Goal: Task Accomplishment & Management: Manage account settings

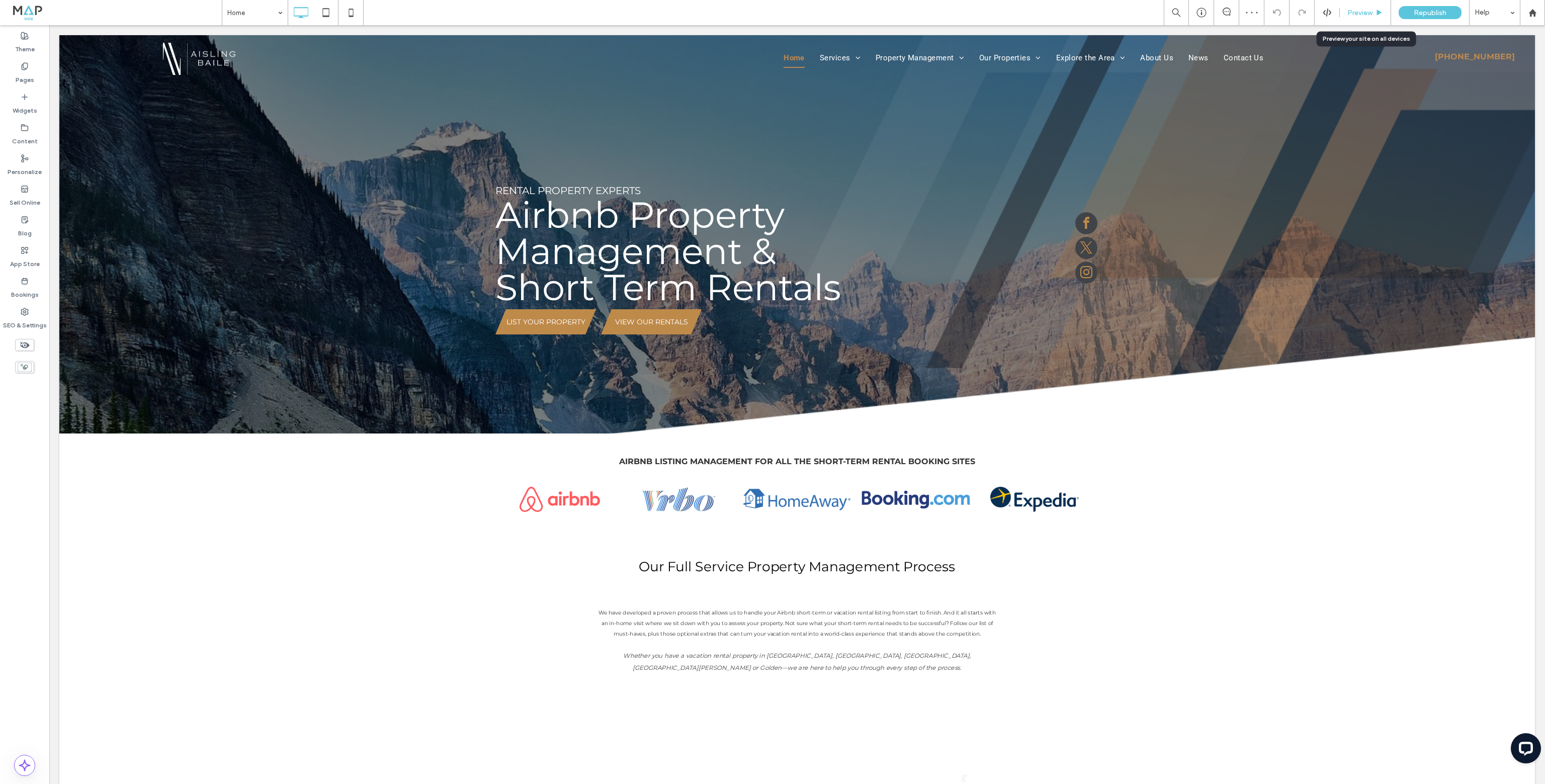
click at [1355, 9] on span "Preview" at bounding box center [1359, 13] width 25 height 9
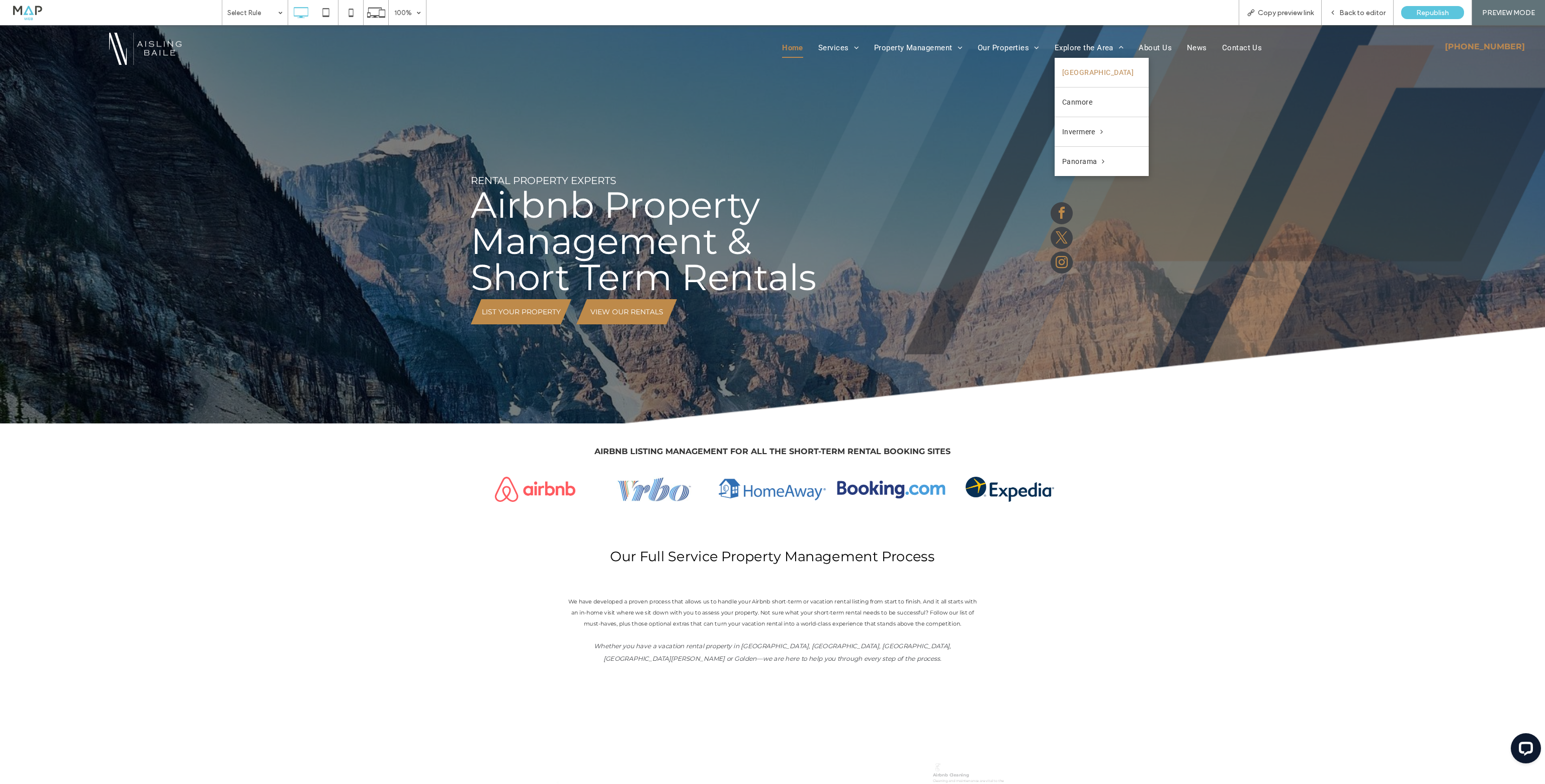
click at [1077, 76] on span "[GEOGRAPHIC_DATA]" at bounding box center [1098, 72] width 71 height 14
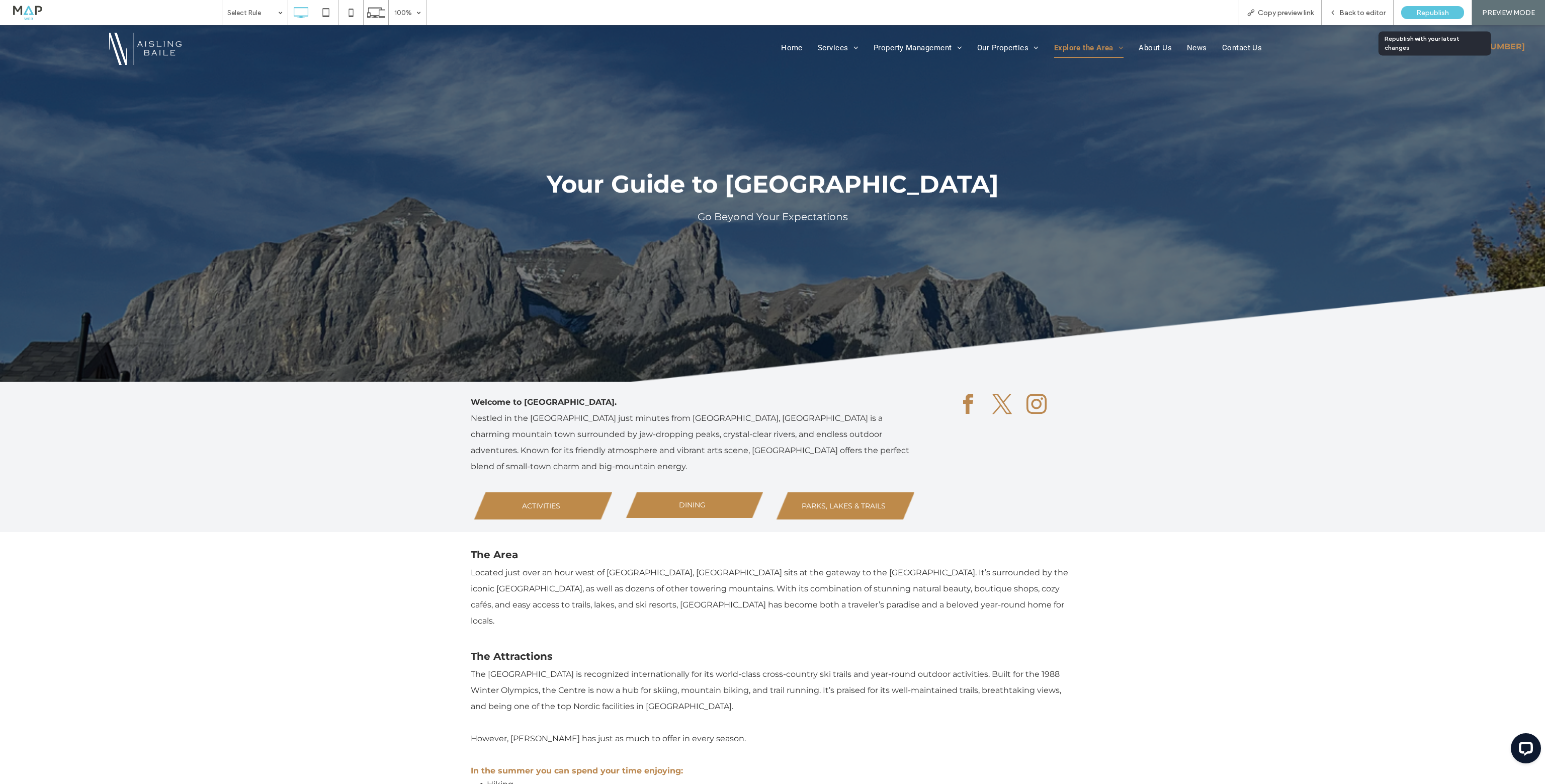
click at [1420, 12] on span "Republish" at bounding box center [1432, 13] width 32 height 9
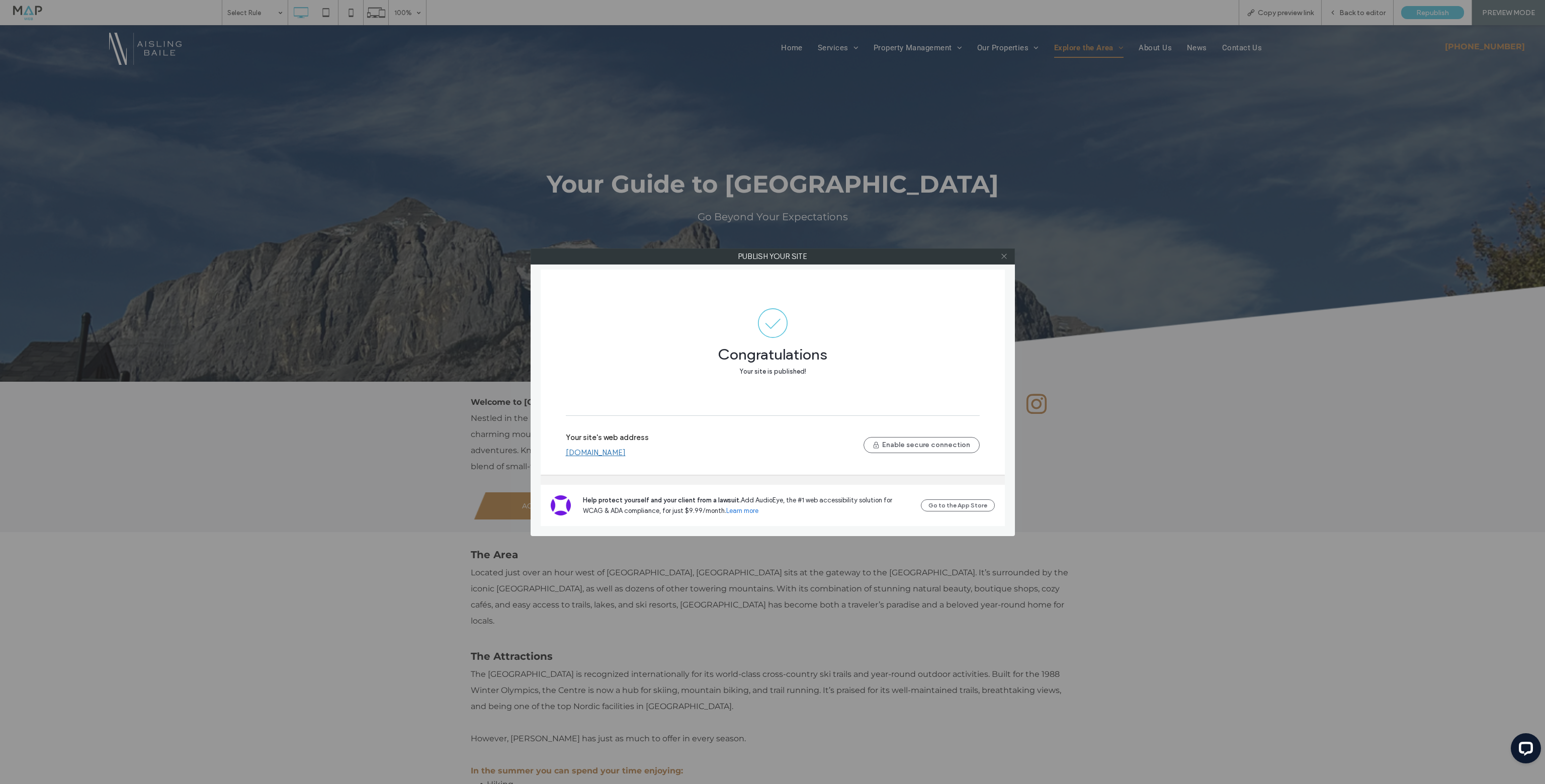
click at [1001, 255] on icon at bounding box center [1004, 256] width 7 height 7
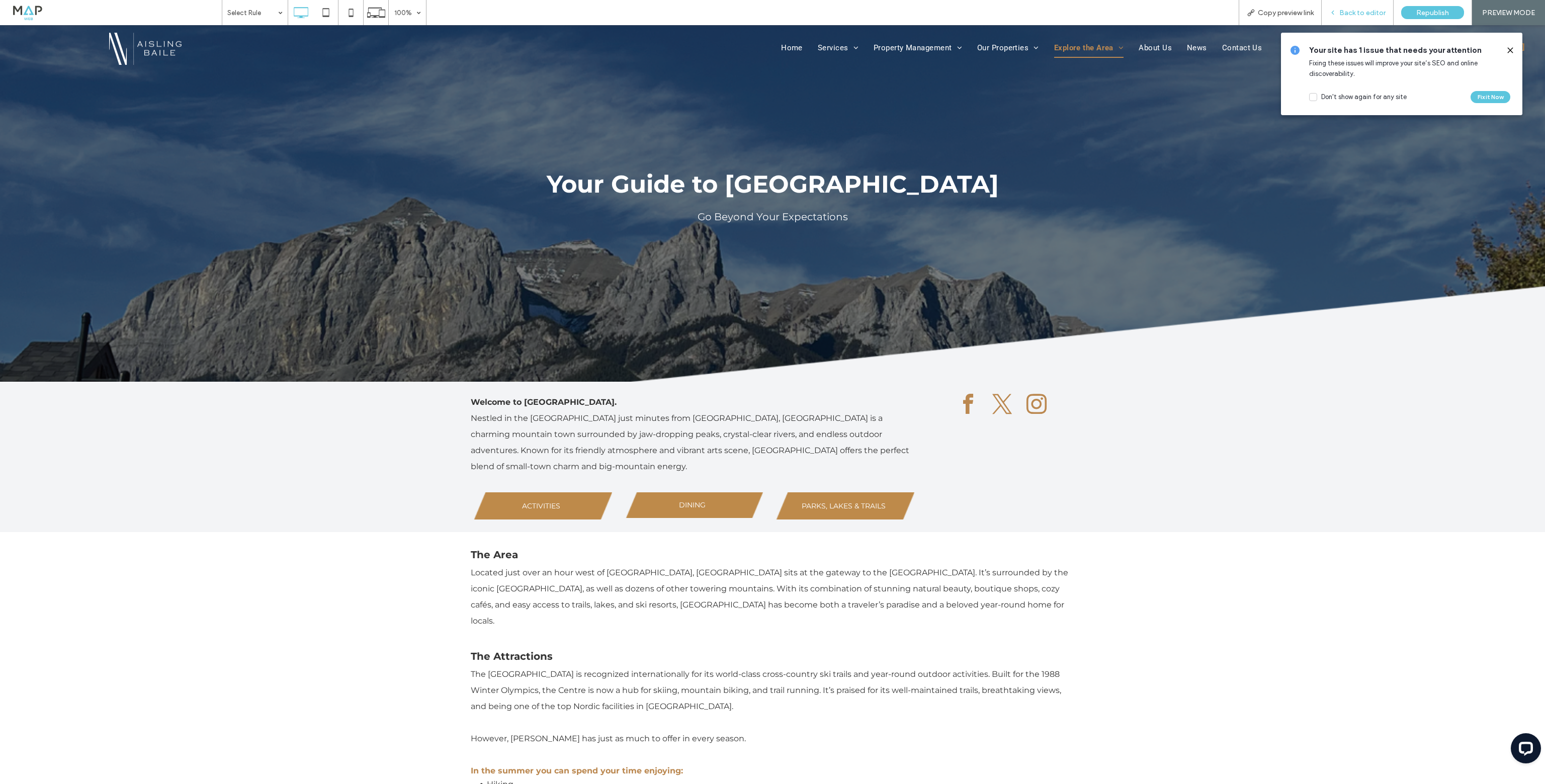
click at [1348, 21] on div "Back to editor" at bounding box center [1357, 12] width 72 height 25
click at [1361, 12] on span "Back to editor" at bounding box center [1362, 13] width 46 height 9
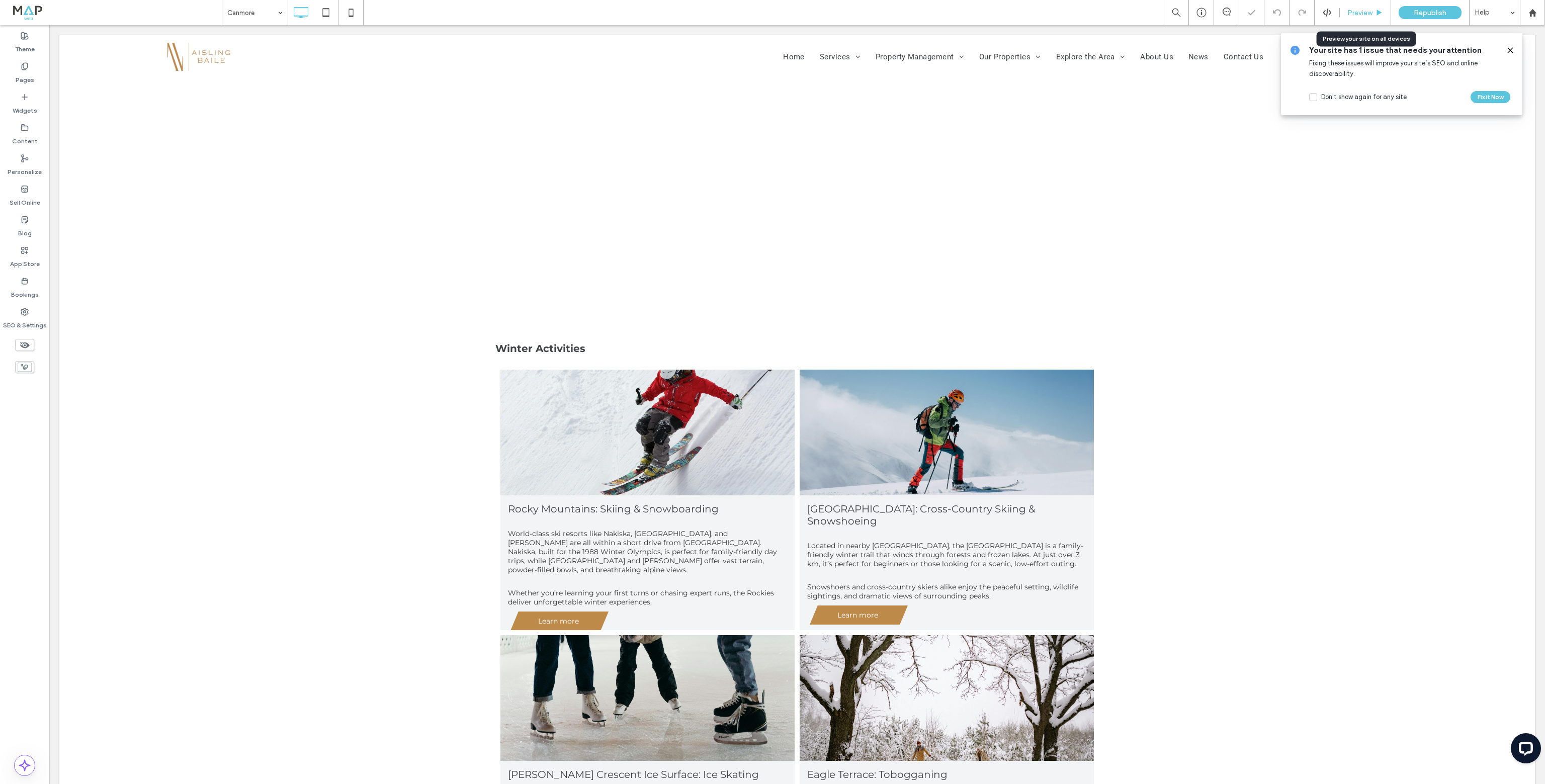
drag, startPoint x: 1365, startPoint y: 4, endPoint x: 1356, endPoint y: 12, distance: 12.0
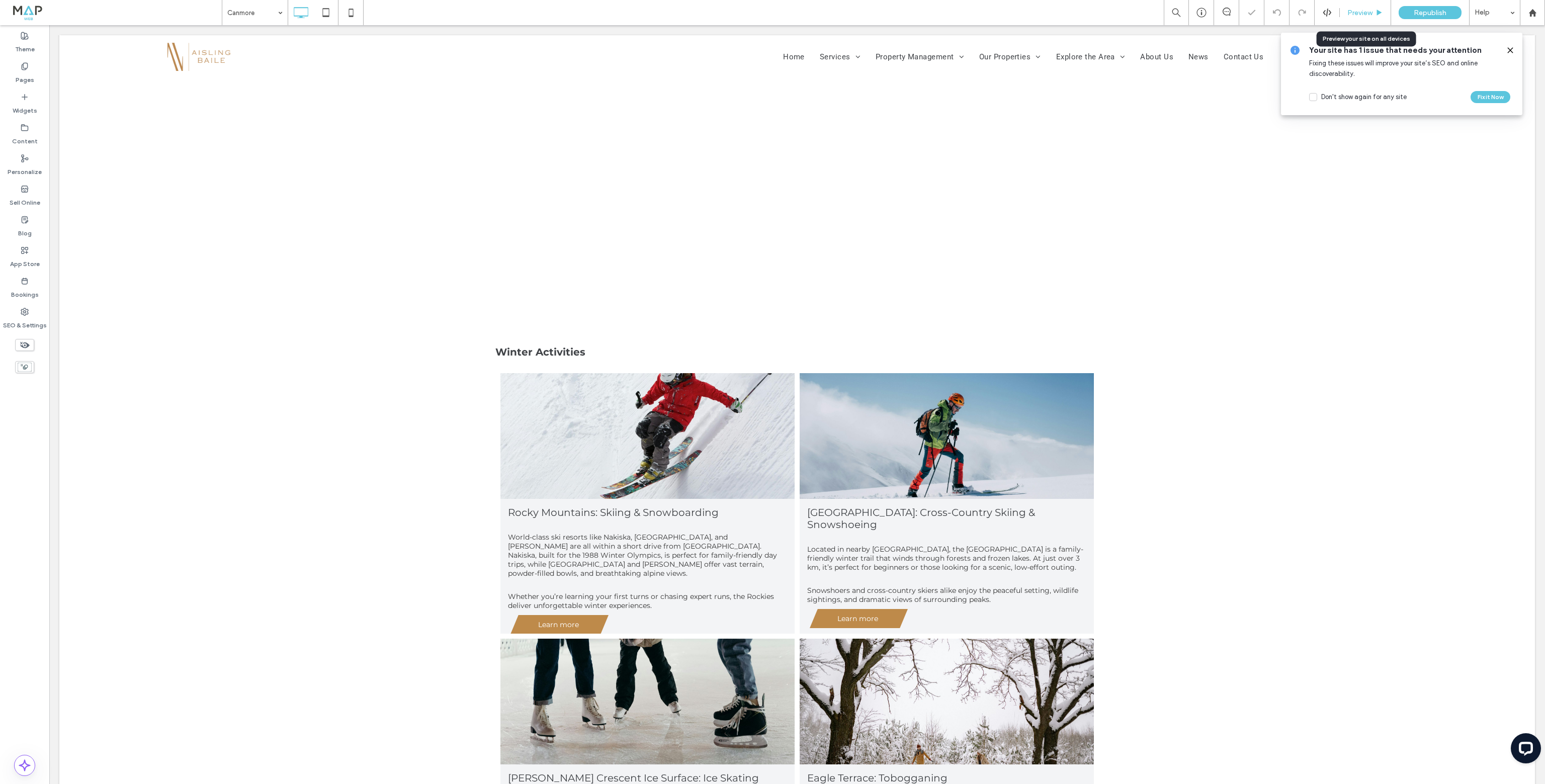
click at [1364, 4] on div "Preview" at bounding box center [1365, 12] width 51 height 25
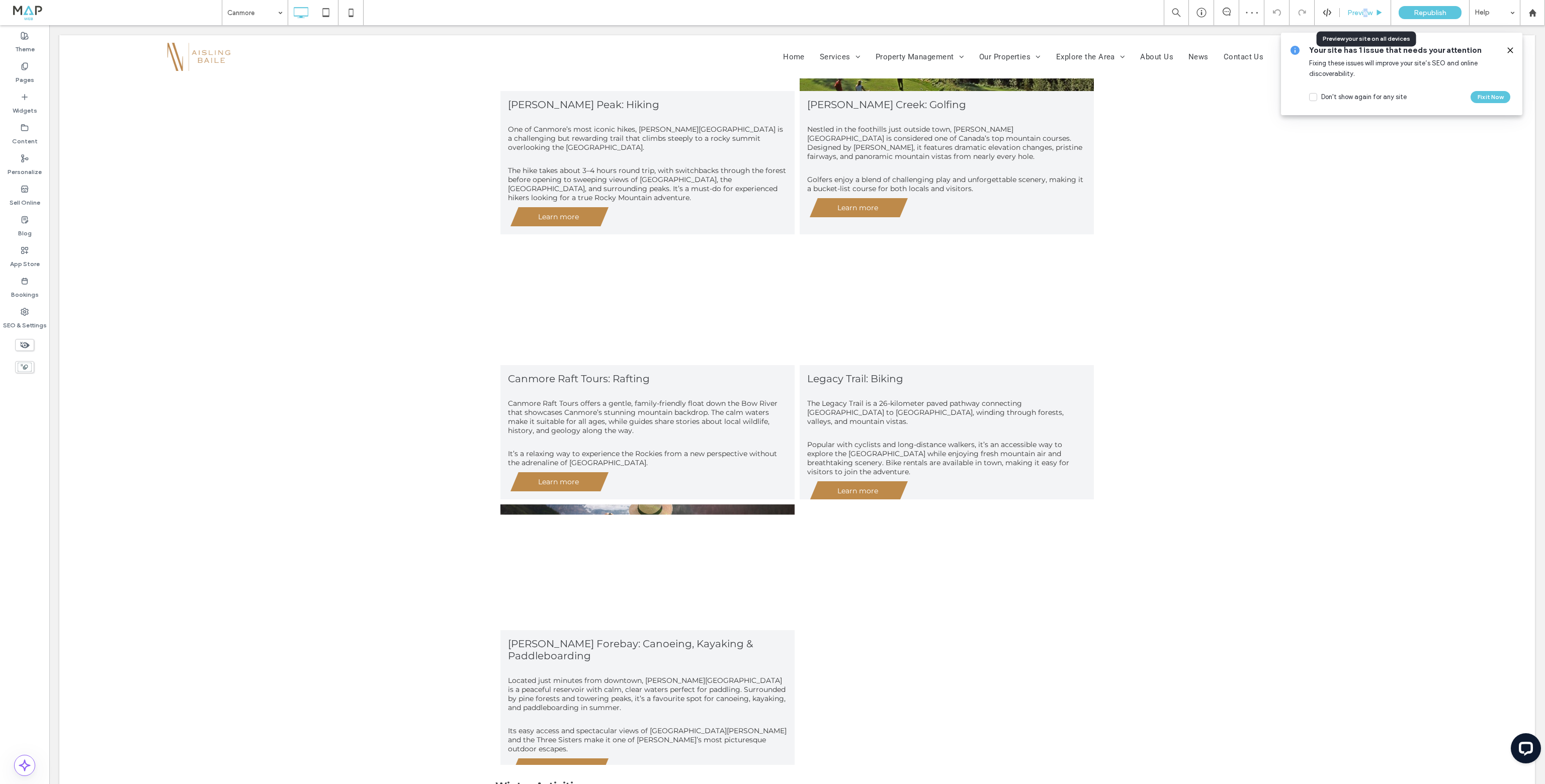
scroll to position [1225, 0]
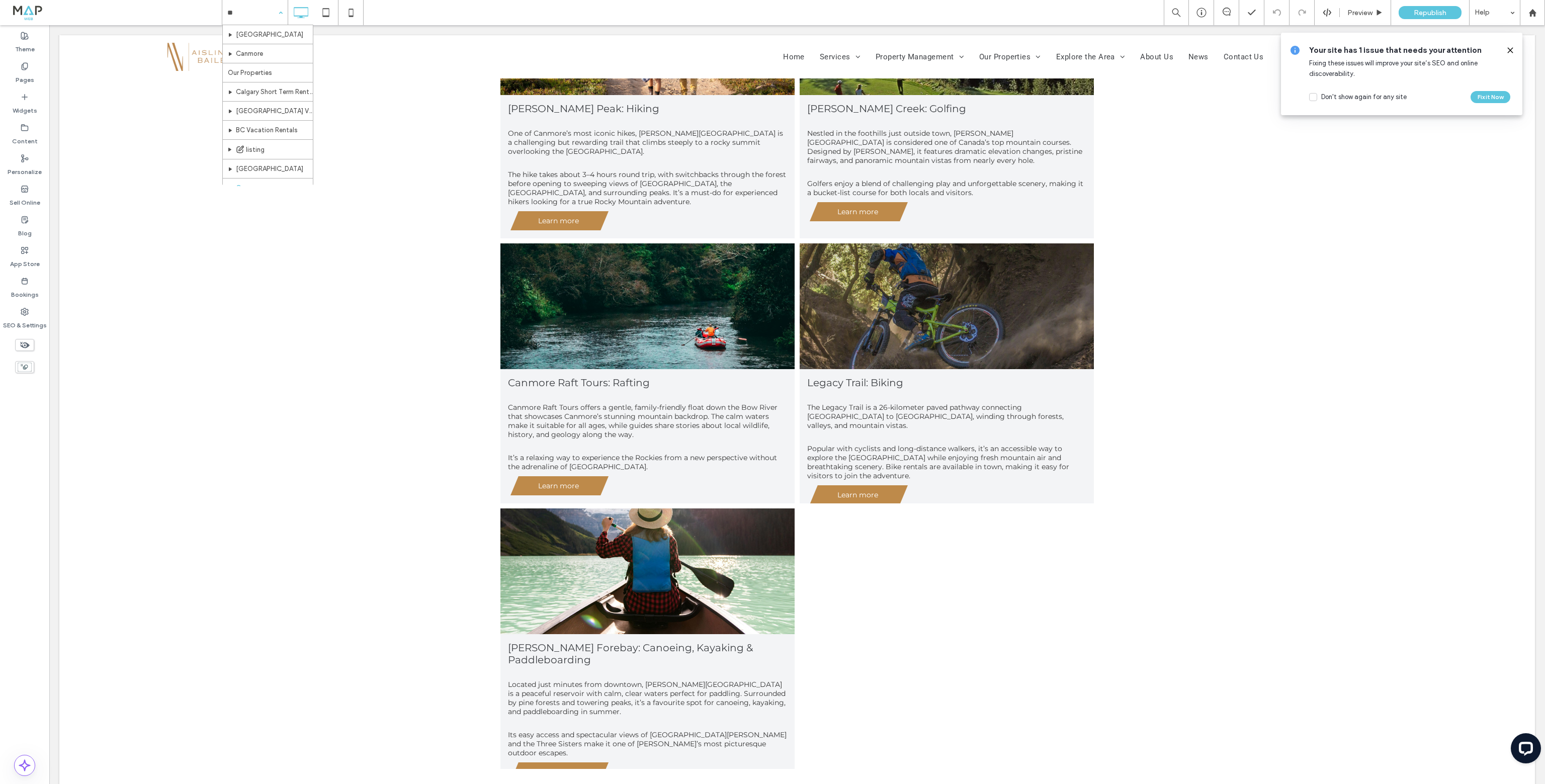
type input "***"
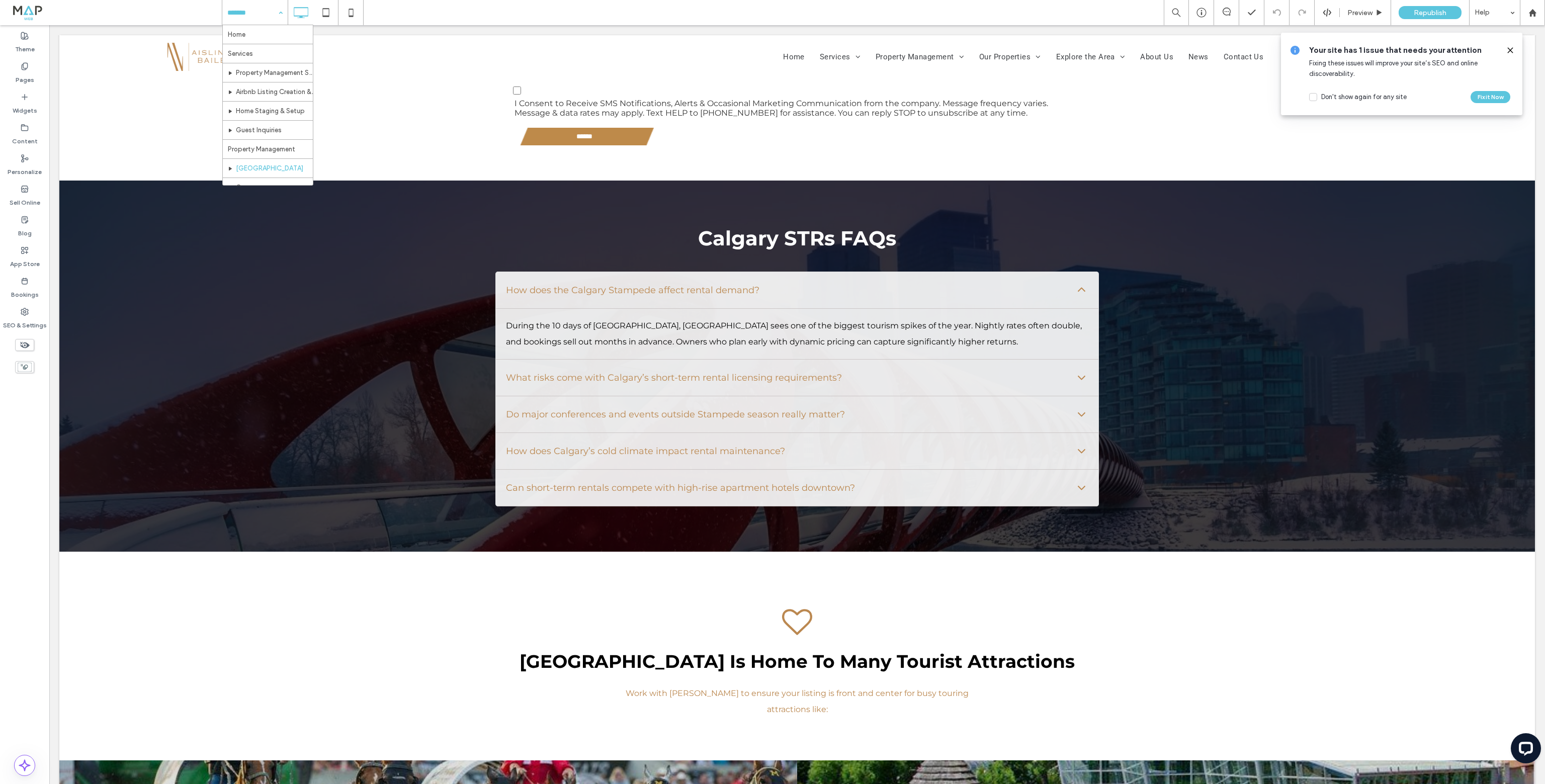
scroll to position [4044, 0]
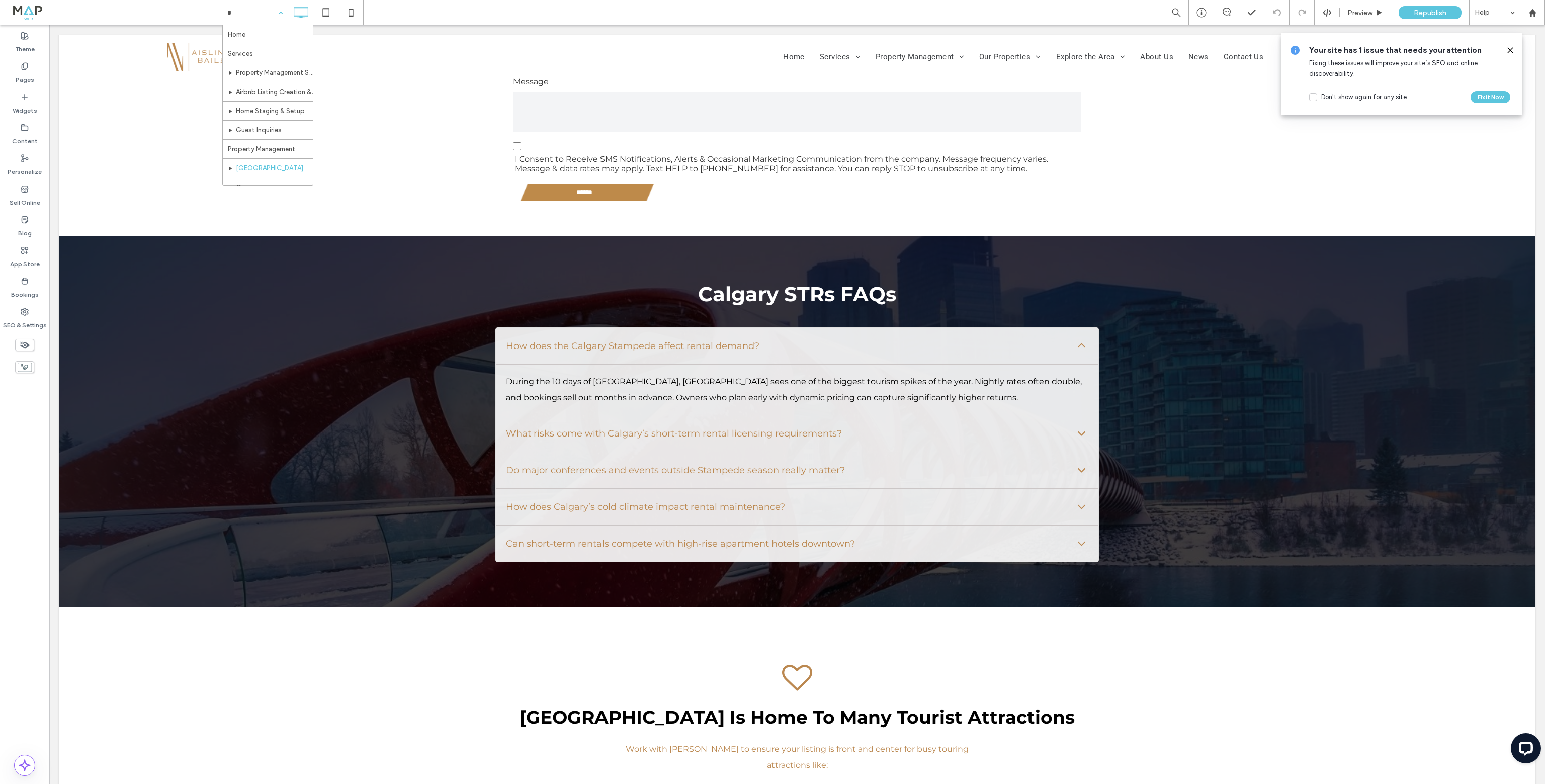
type input "**"
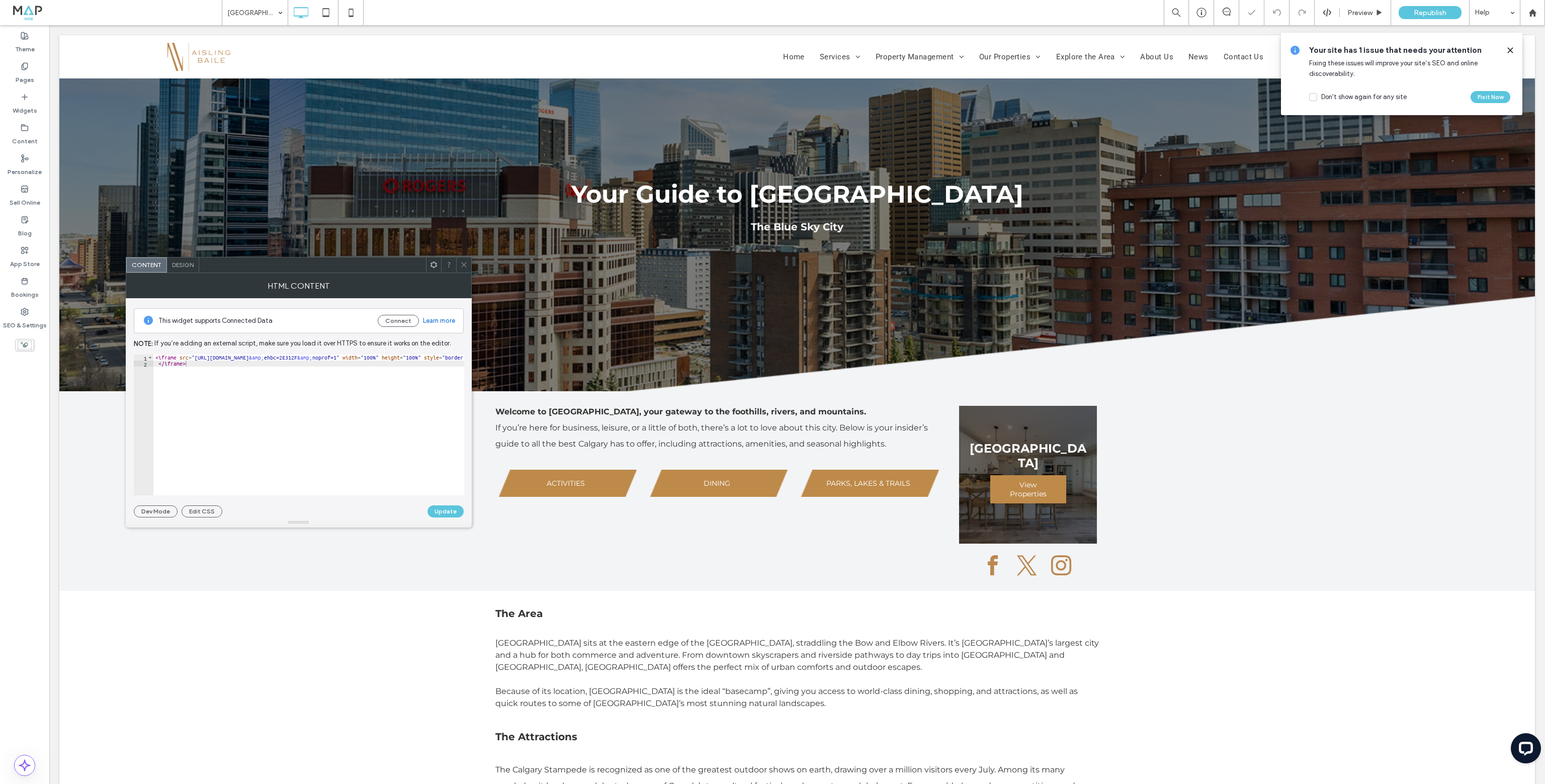
scroll to position [5084, 0]
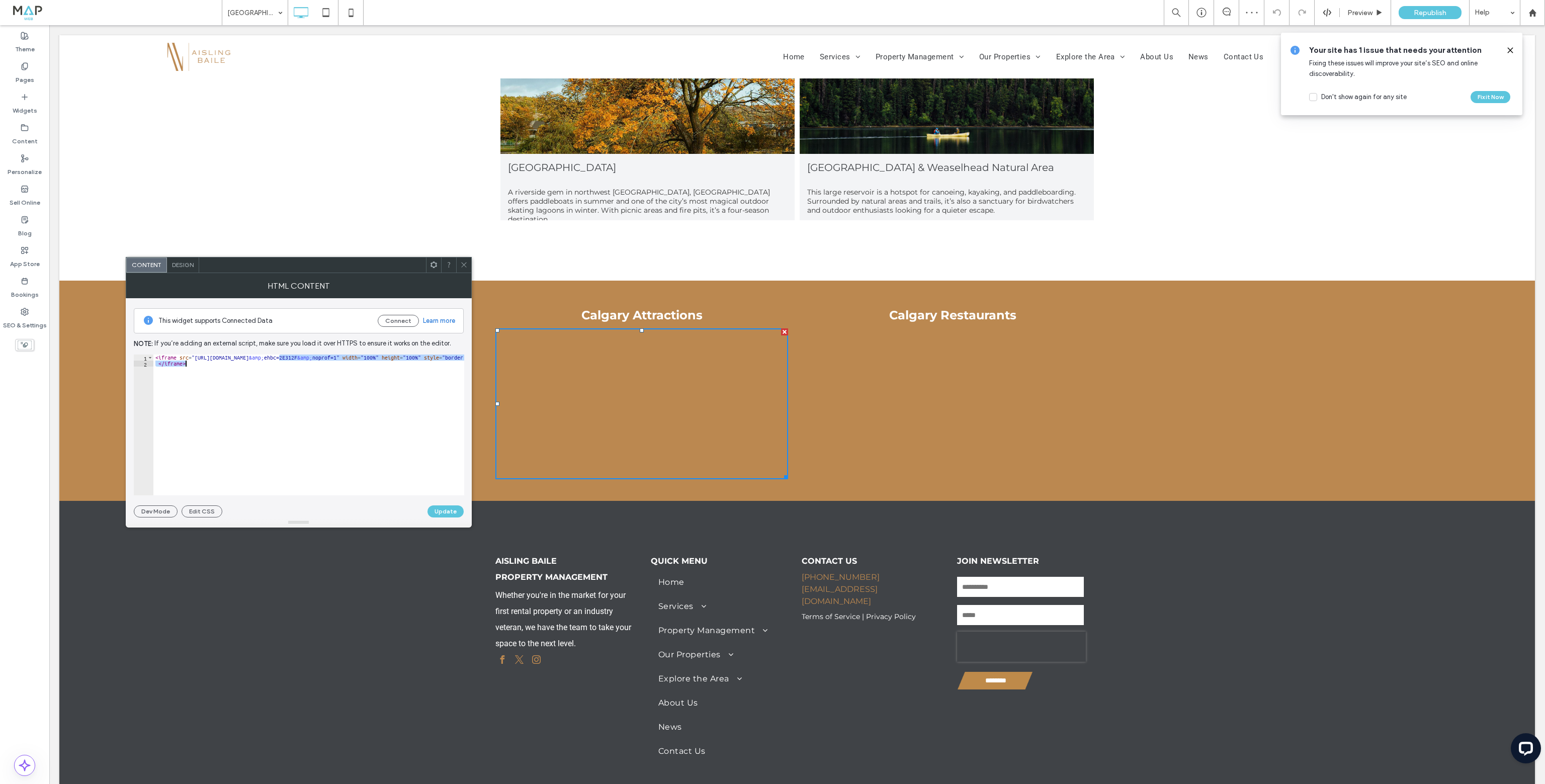
drag, startPoint x: 327, startPoint y: 383, endPoint x: 485, endPoint y: 360, distance: 159.7
type textarea "**********"
click at [462, 267] on icon at bounding box center [464, 265] width 7 height 7
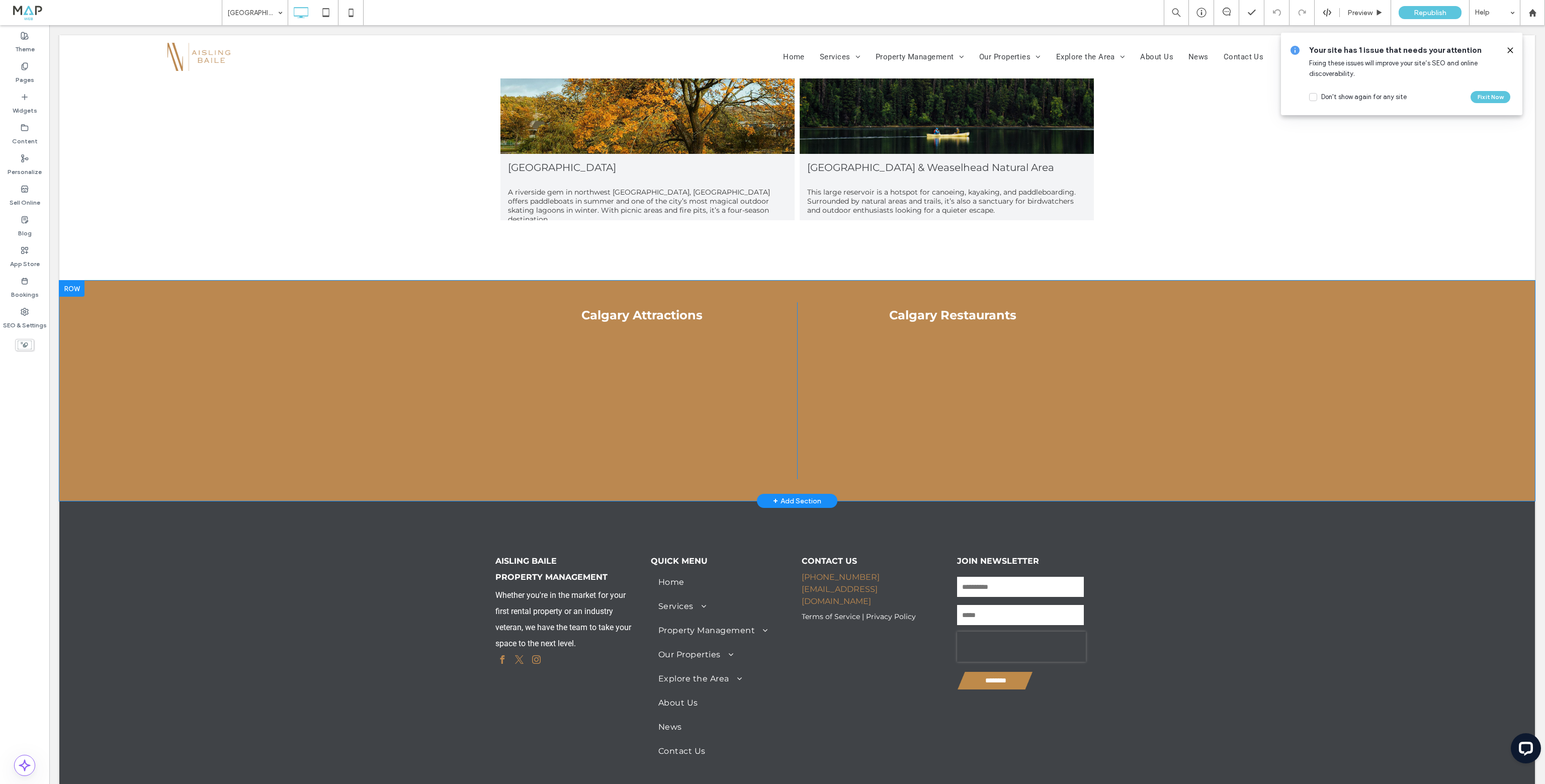
click at [71, 280] on div at bounding box center [72, 289] width 25 height 16
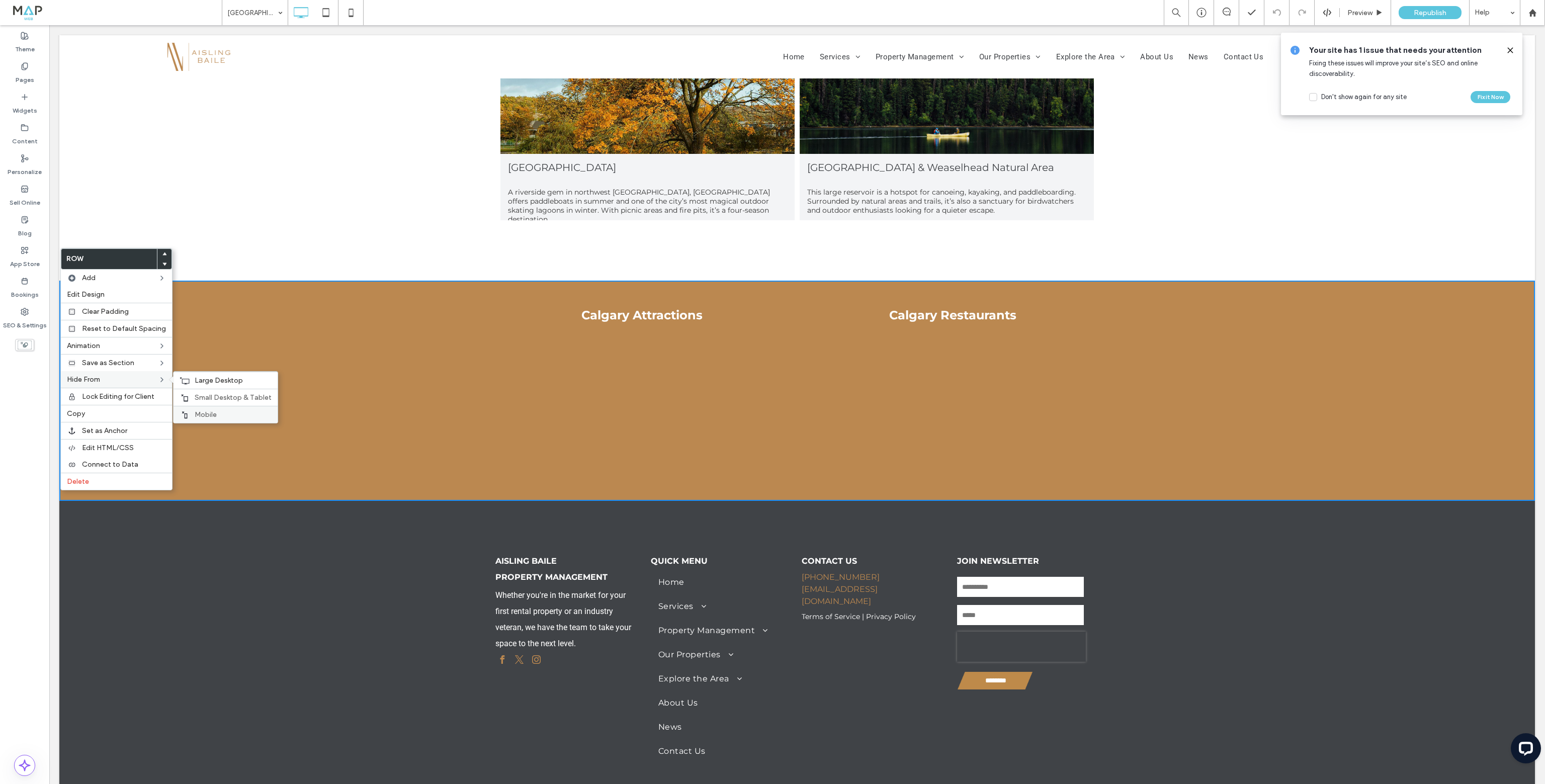
click at [215, 412] on label "Mobile" at bounding box center [232, 415] width 77 height 9
click at [233, 377] on span "Large Desktop" at bounding box center [218, 380] width 48 height 9
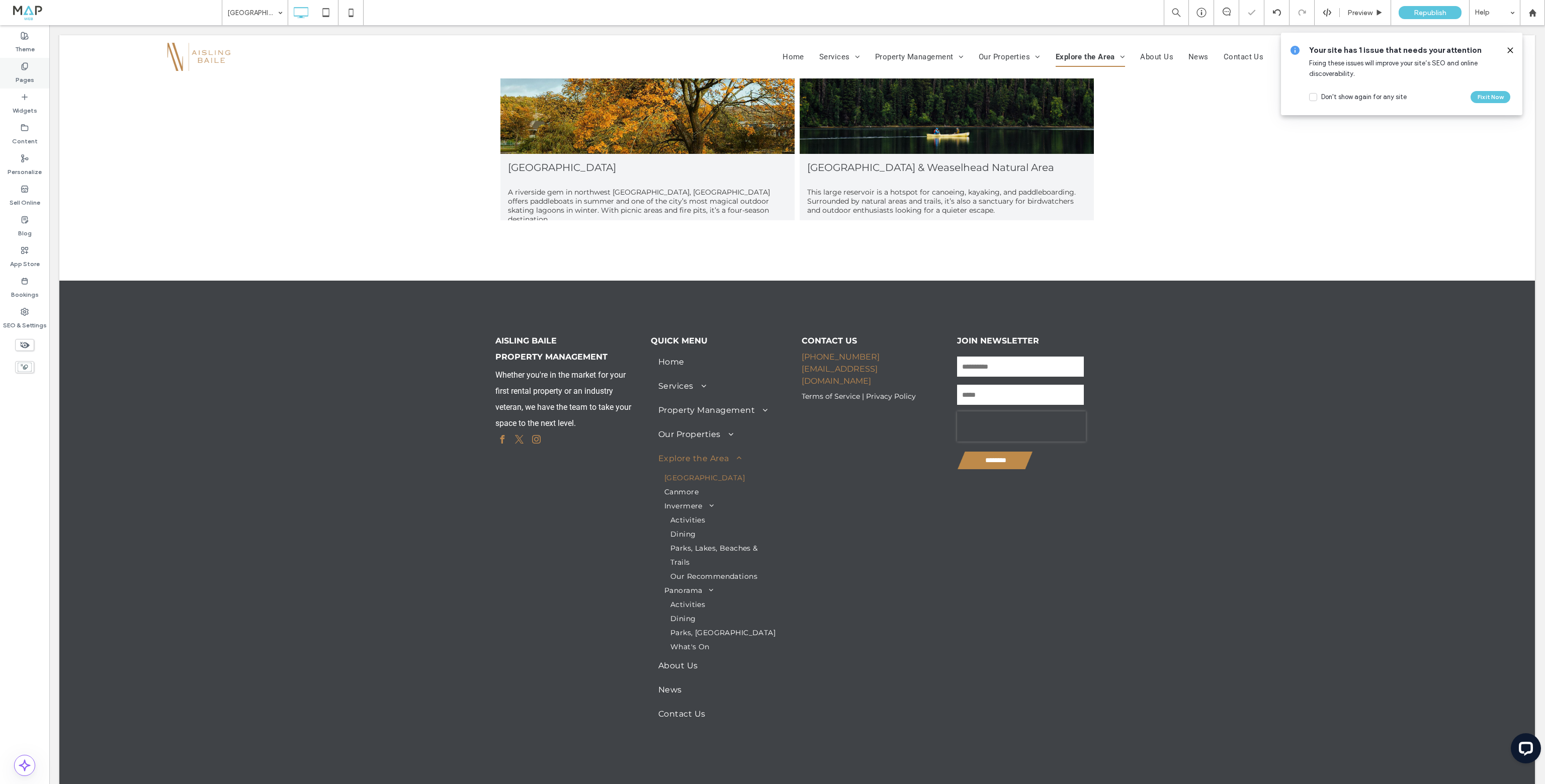
drag, startPoint x: 26, startPoint y: 74, endPoint x: 169, endPoint y: 166, distance: 170.0
click at [26, 74] on label "Pages" at bounding box center [25, 77] width 19 height 14
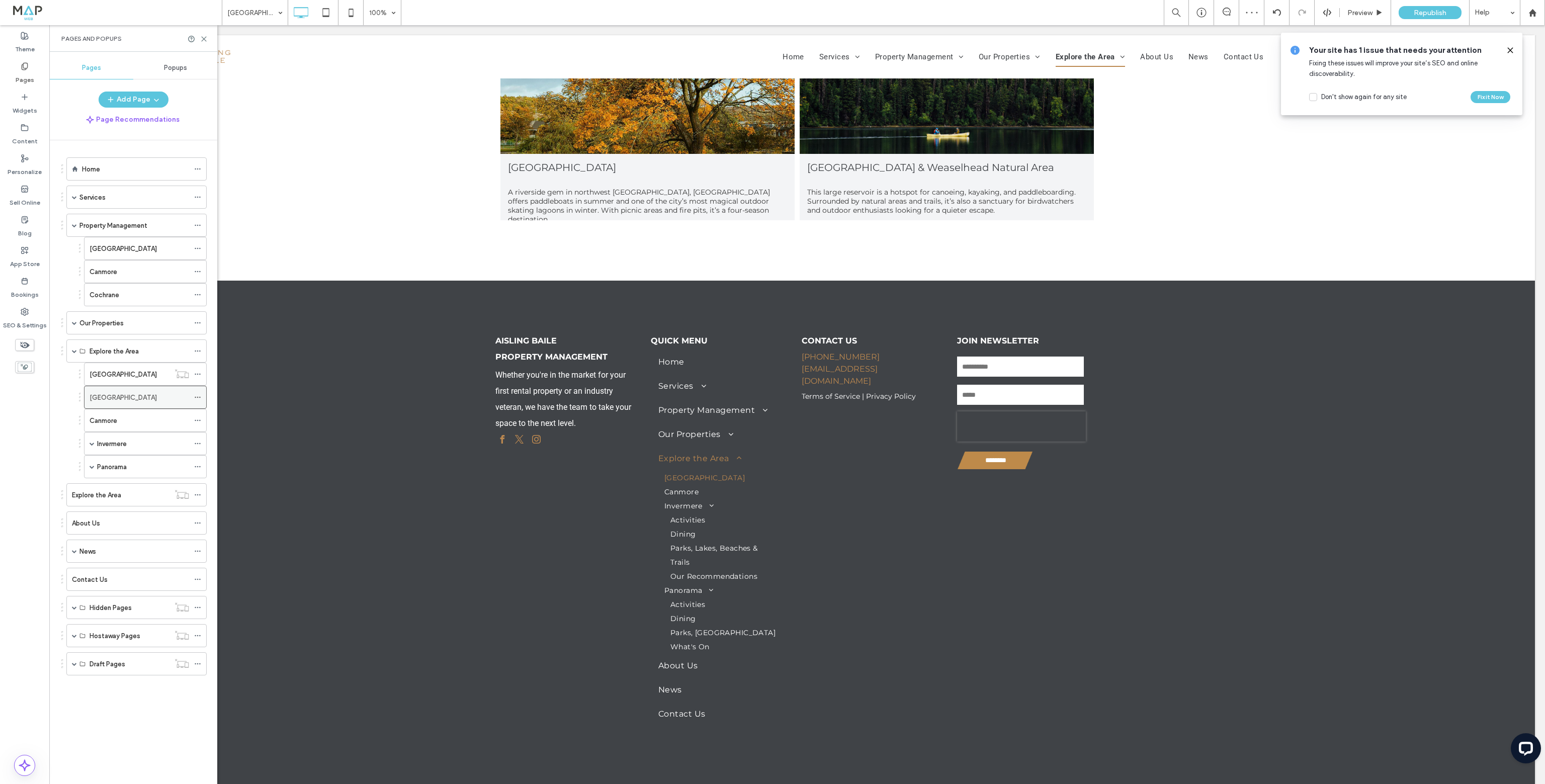
click at [198, 394] on icon at bounding box center [197, 397] width 7 height 7
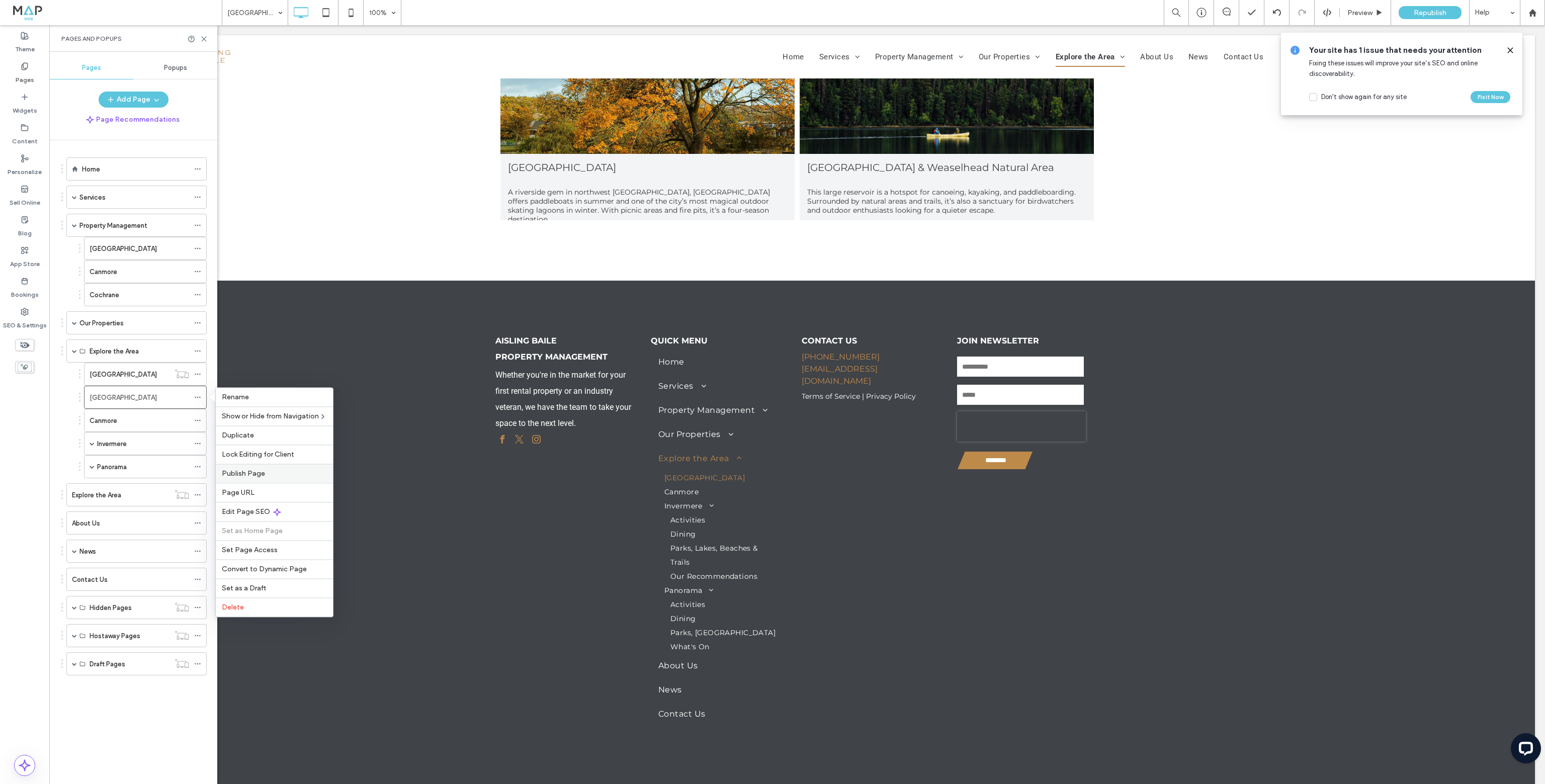
click at [244, 475] on span "Publish Page" at bounding box center [243, 474] width 43 height 9
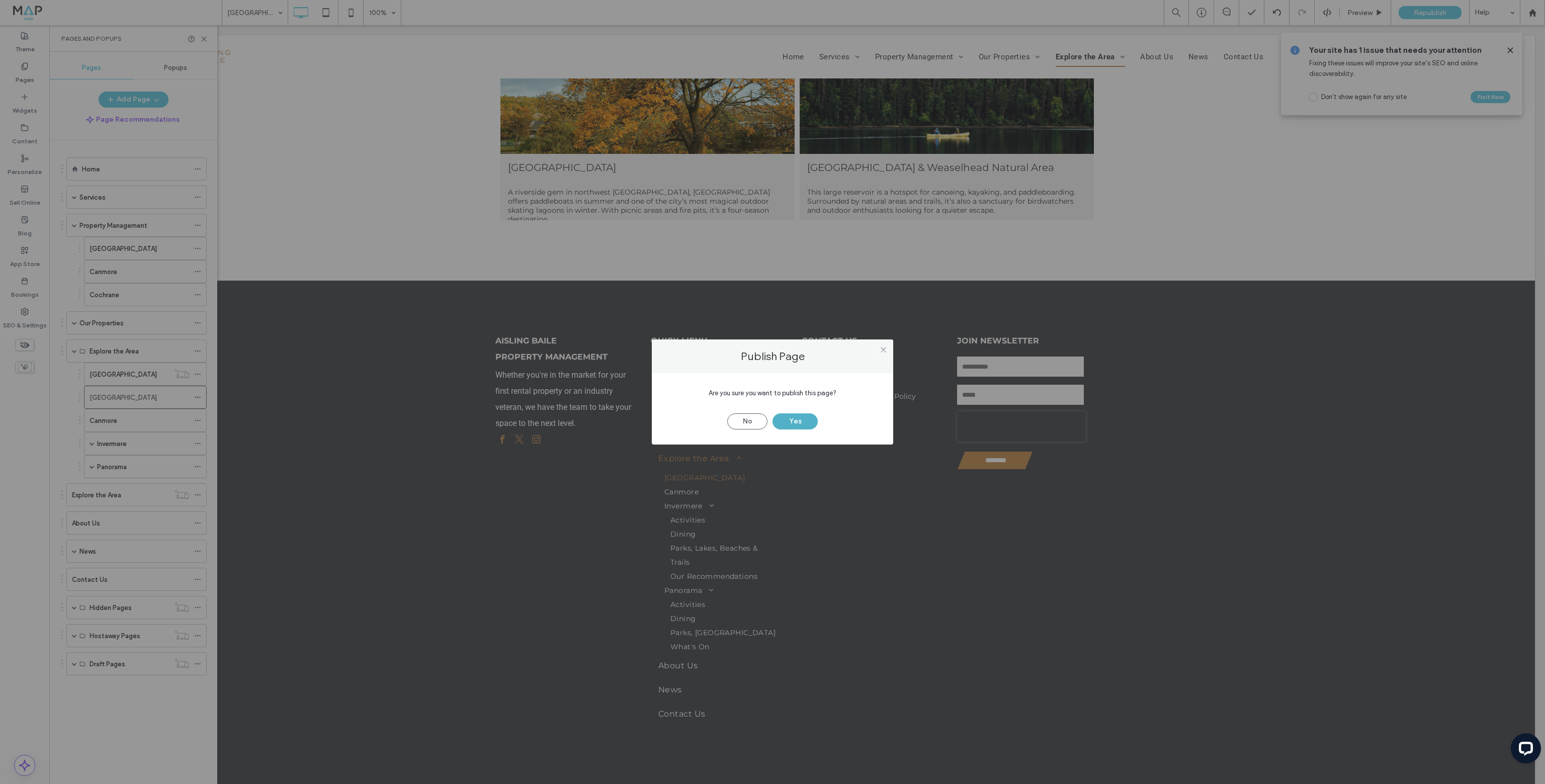
click at [790, 422] on button "Yes" at bounding box center [795, 422] width 45 height 16
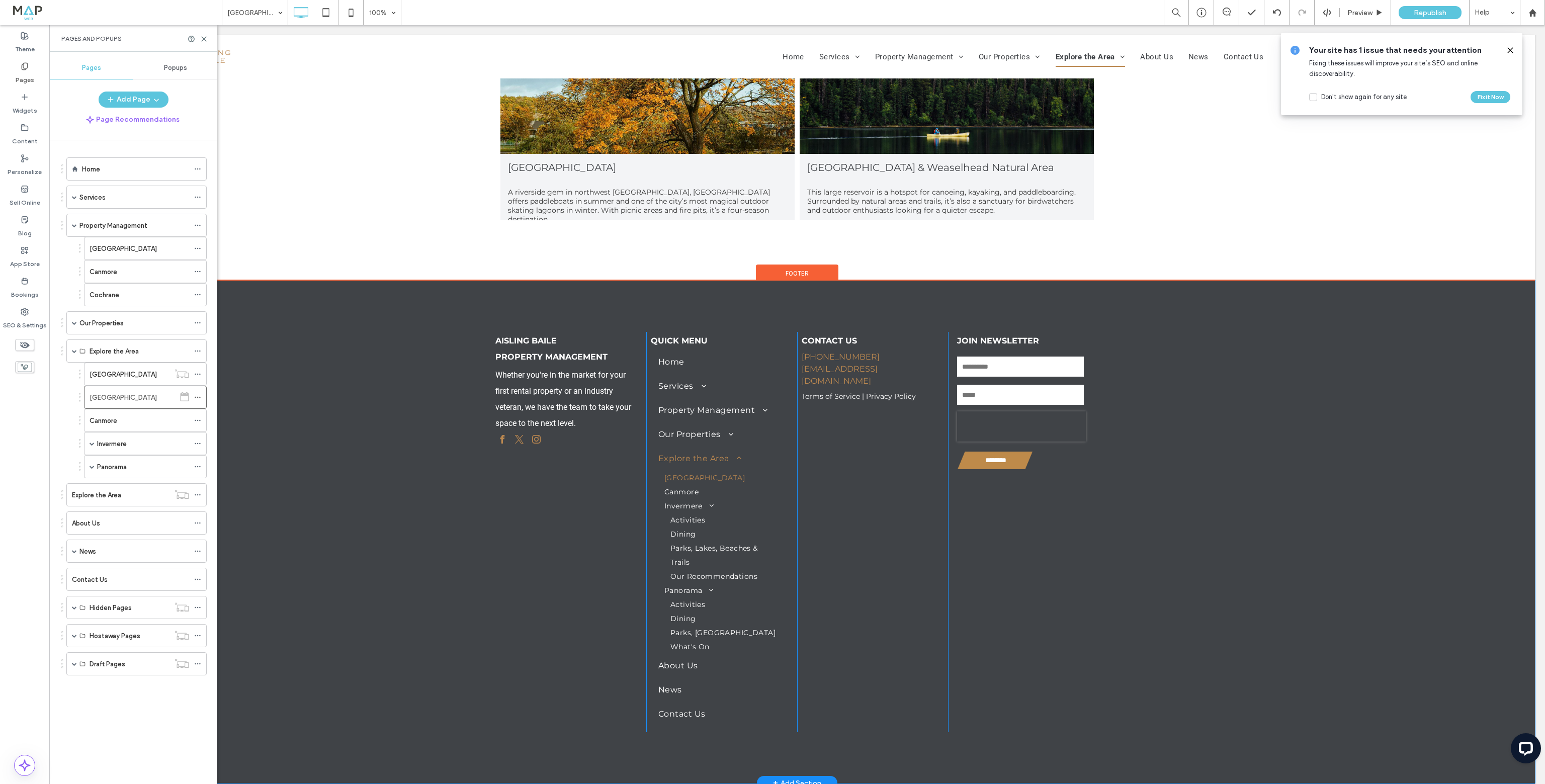
click at [315, 344] on div "AISLING BAILE ﻿ PROPERTY MANAGEMENT Whether you're in the market for your first…" at bounding box center [797, 532] width 1475 height 502
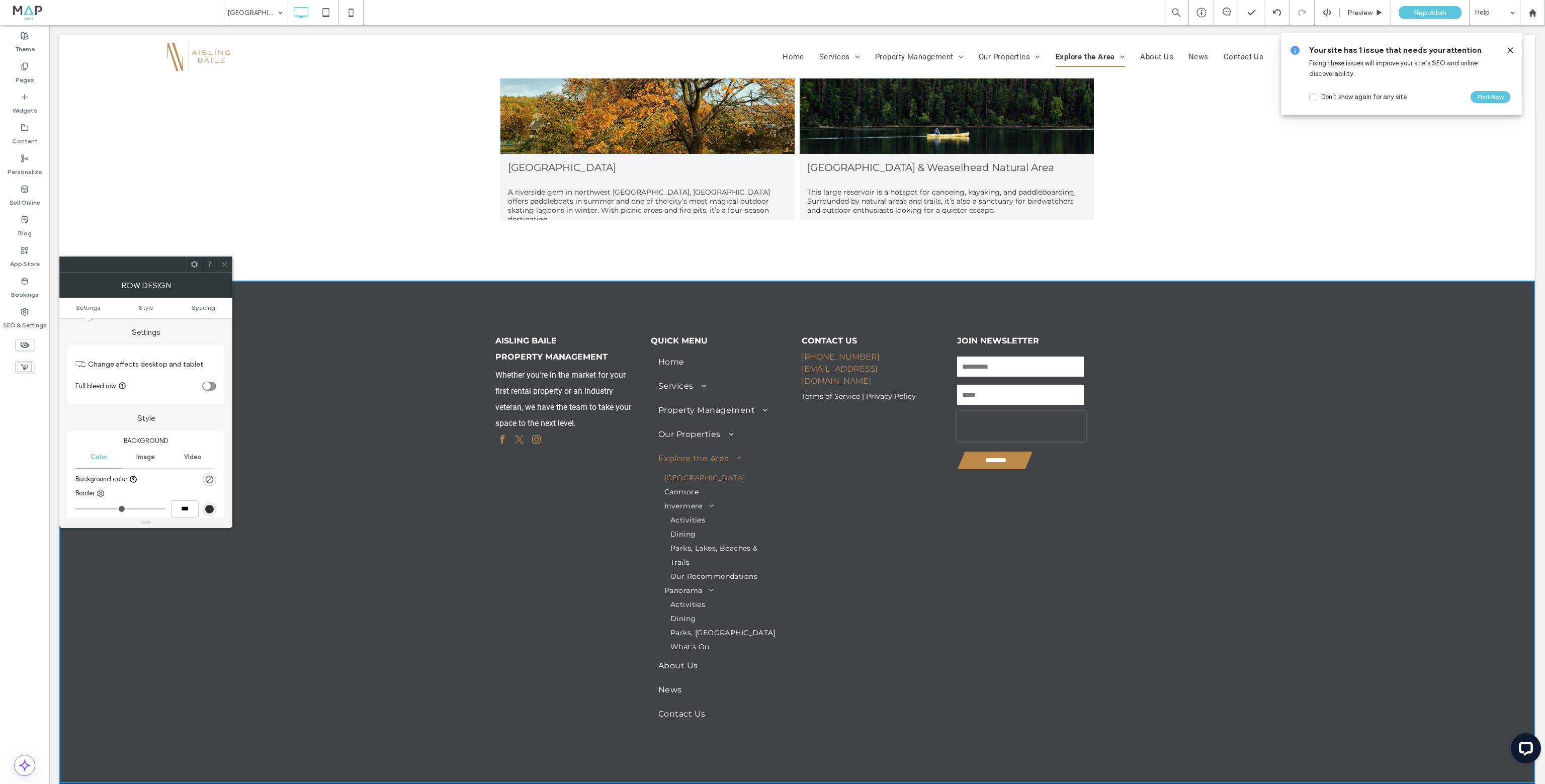
click at [26, 339] on span at bounding box center [24, 344] width 19 height 12
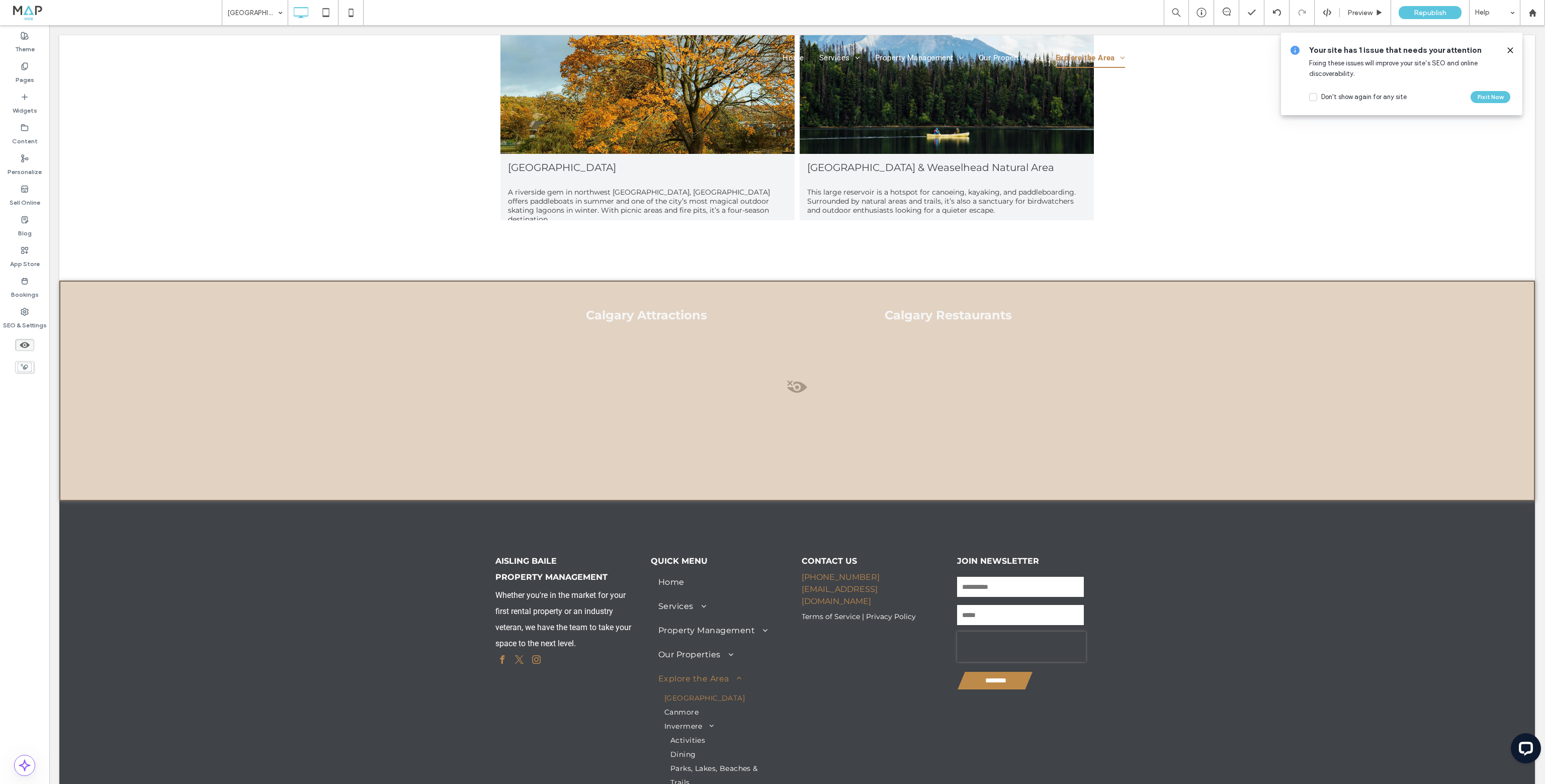
click at [211, 292] on div at bounding box center [797, 390] width 1475 height 221
click at [219, 305] on button "Yes" at bounding box center [226, 305] width 31 height 12
